Goal: Navigation & Orientation: Go to known website

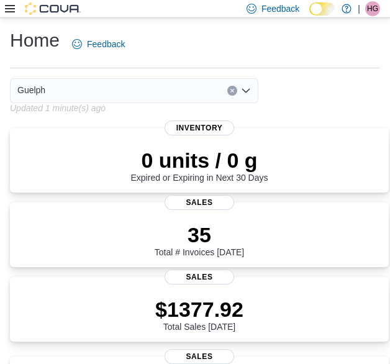
click at [286, 52] on div "Home Feedback" at bounding box center [195, 44] width 370 height 32
